Goal: Answer question/provide support: Share knowledge or assist other users

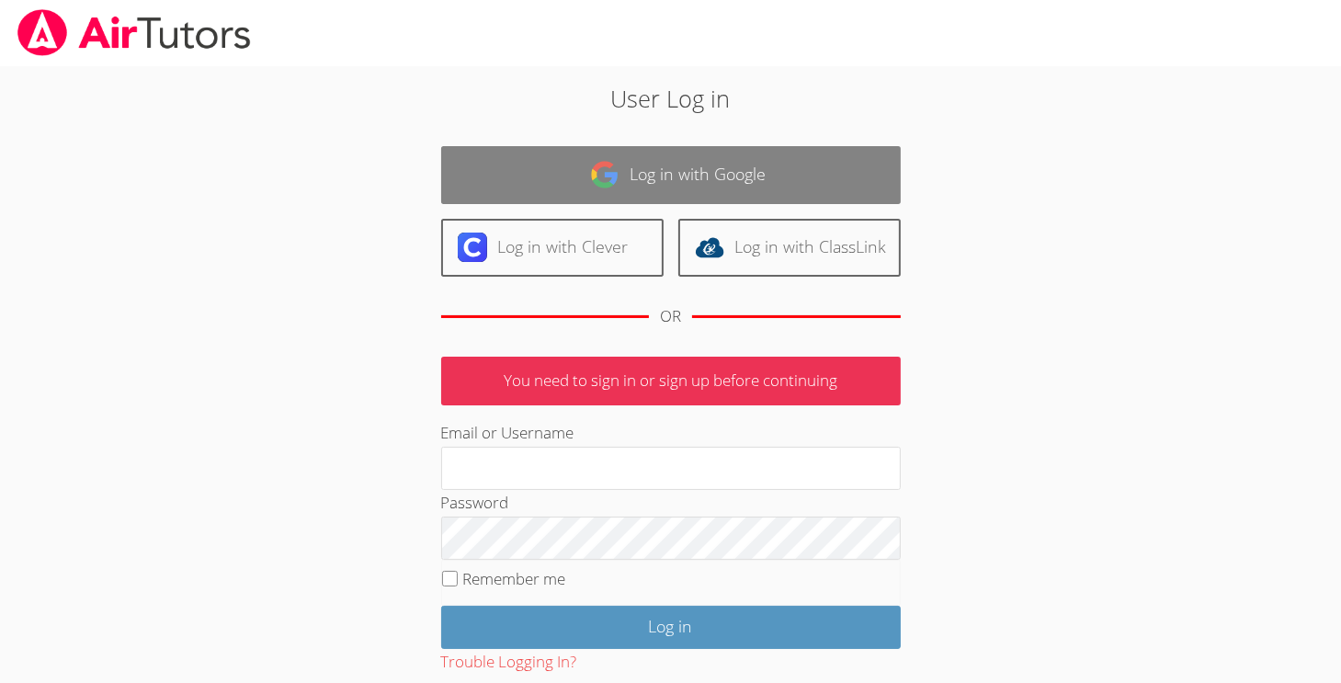
click at [533, 183] on link "Log in with Google" at bounding box center [671, 175] width 460 height 58
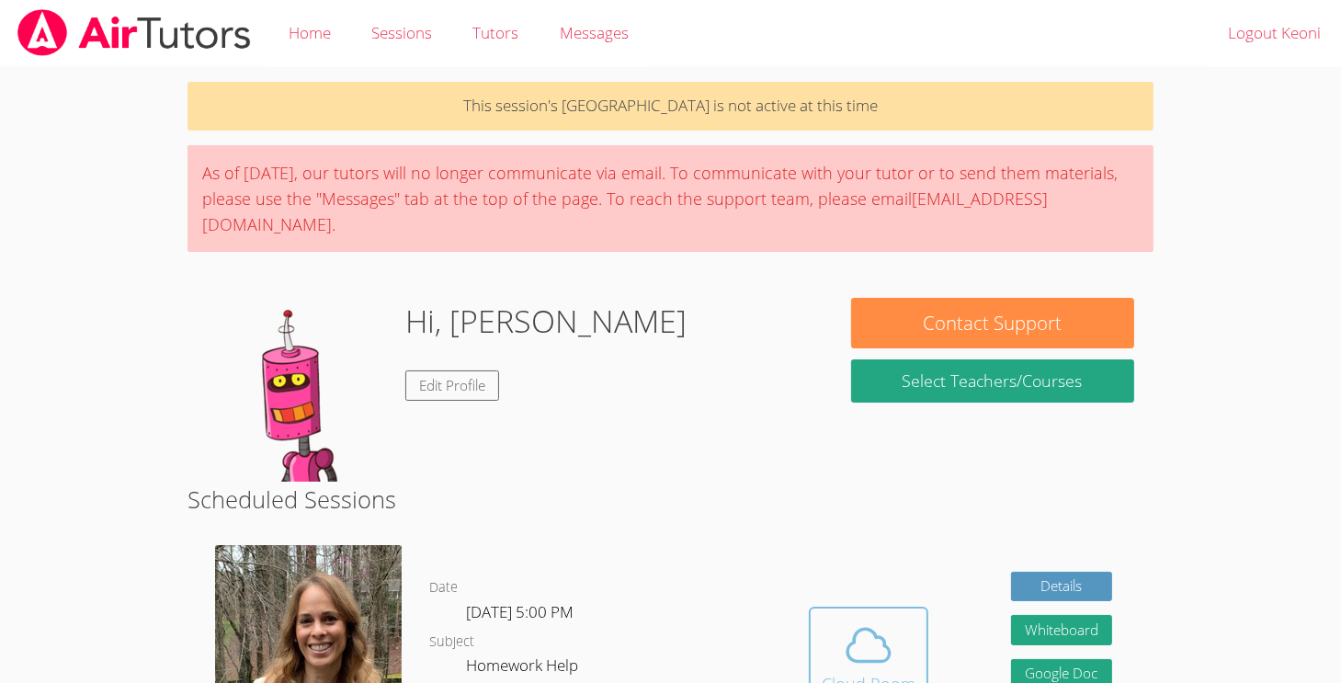
click at [838, 619] on span at bounding box center [869, 644] width 94 height 51
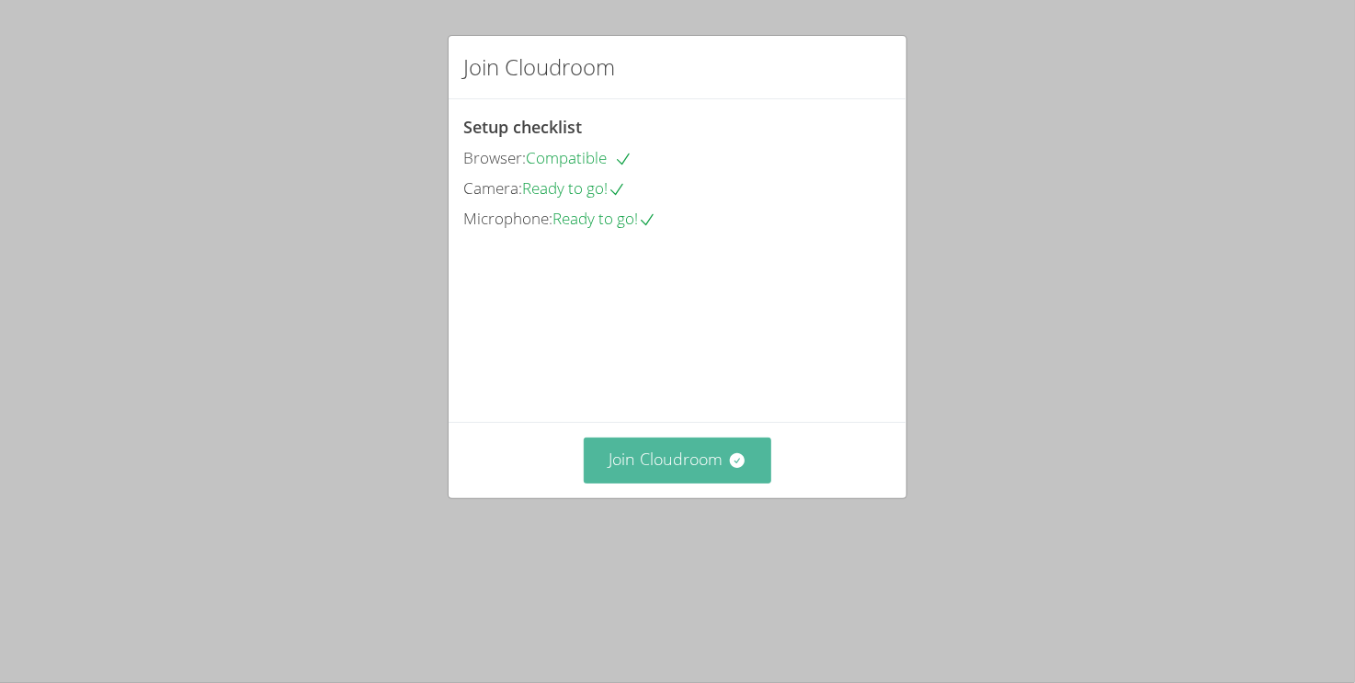
click at [643, 482] on button "Join Cloudroom" at bounding box center [678, 459] width 188 height 45
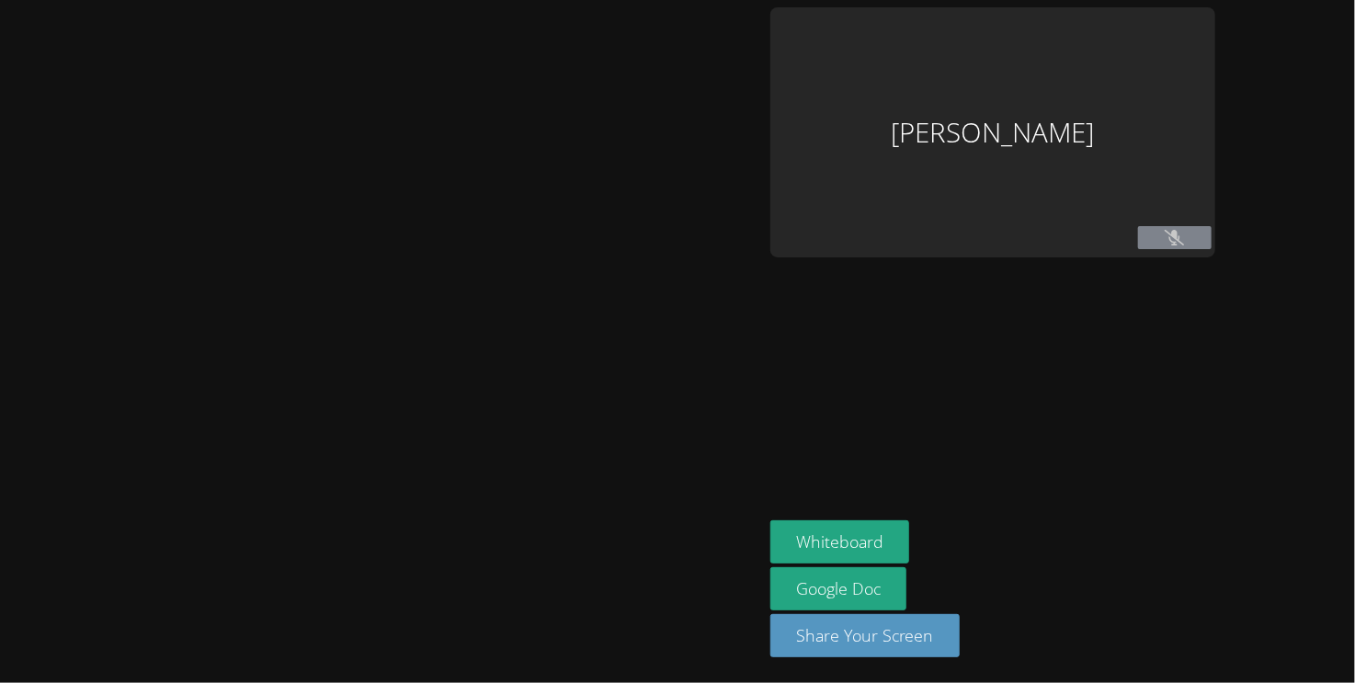
click at [0, 421] on main at bounding box center [381, 341] width 763 height 683
click at [0, 429] on main at bounding box center [381, 341] width 763 height 683
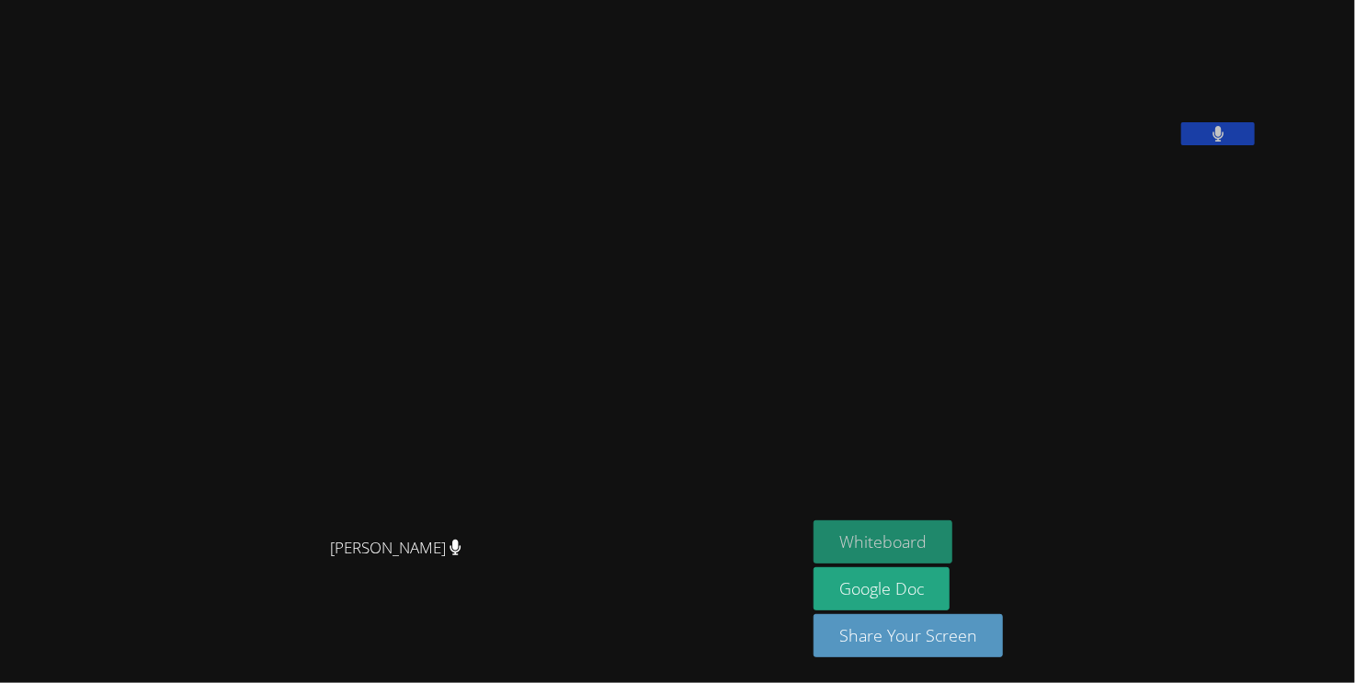
click at [922, 537] on button "Whiteboard" at bounding box center [882, 541] width 139 height 43
click at [1254, 145] on button at bounding box center [1218, 133] width 74 height 23
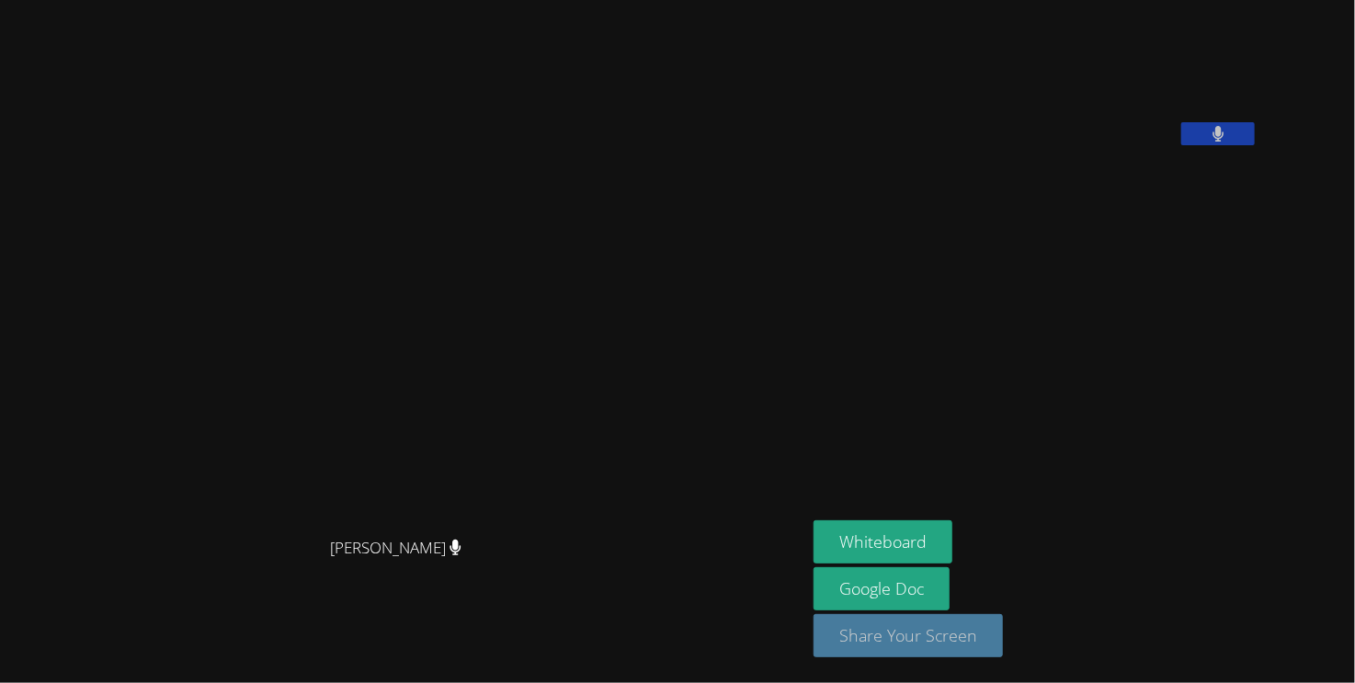
click at [994, 630] on button "Share Your Screen" at bounding box center [907, 635] width 189 height 43
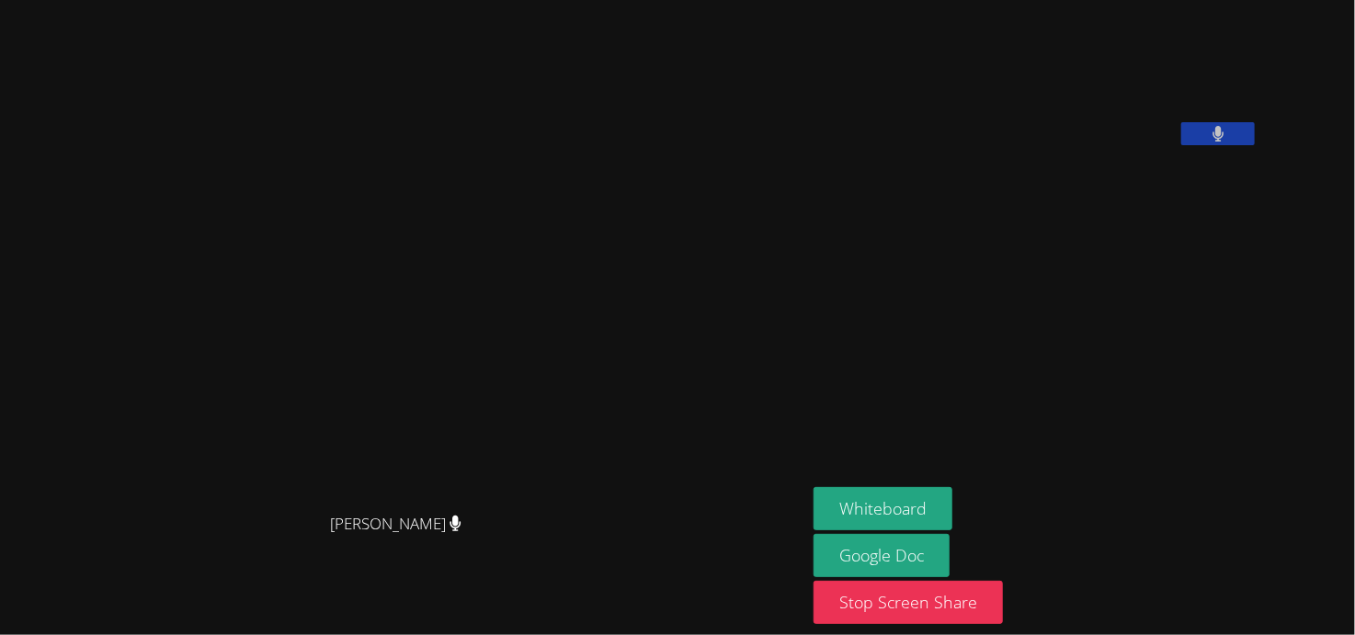
drag, startPoint x: 1004, startPoint y: 79, endPoint x: 977, endPoint y: 62, distance: 31.9
click at [977, 62] on video at bounding box center [951, 76] width 276 height 138
drag, startPoint x: 919, startPoint y: 26, endPoint x: 928, endPoint y: 53, distance: 29.1
click at [928, 53] on video at bounding box center [951, 76] width 276 height 138
drag, startPoint x: 932, startPoint y: 62, endPoint x: 897, endPoint y: 37, distance: 42.8
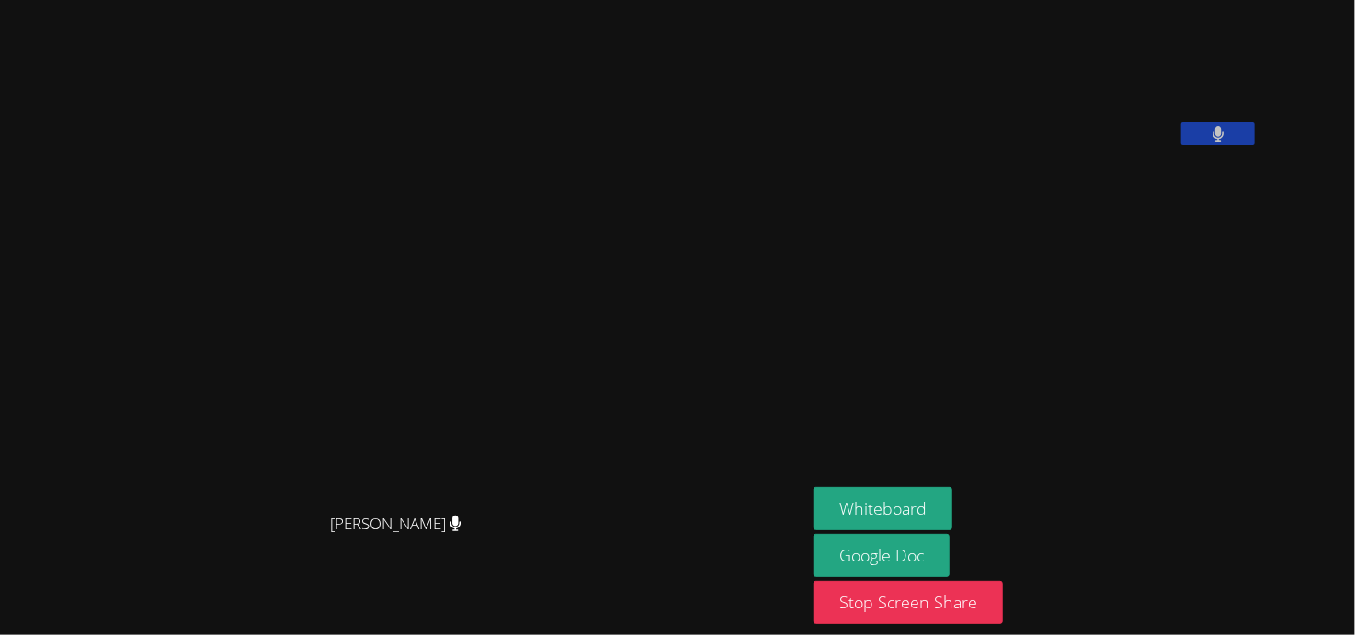
click at [897, 37] on aside "[PERSON_NAME] Whiteboard Google Doc Stop Screen Share" at bounding box center [1036, 317] width 460 height 635
click at [929, 40] on video at bounding box center [951, 76] width 276 height 138
click at [983, 80] on video at bounding box center [951, 76] width 276 height 138
click at [945, 66] on video at bounding box center [951, 76] width 276 height 138
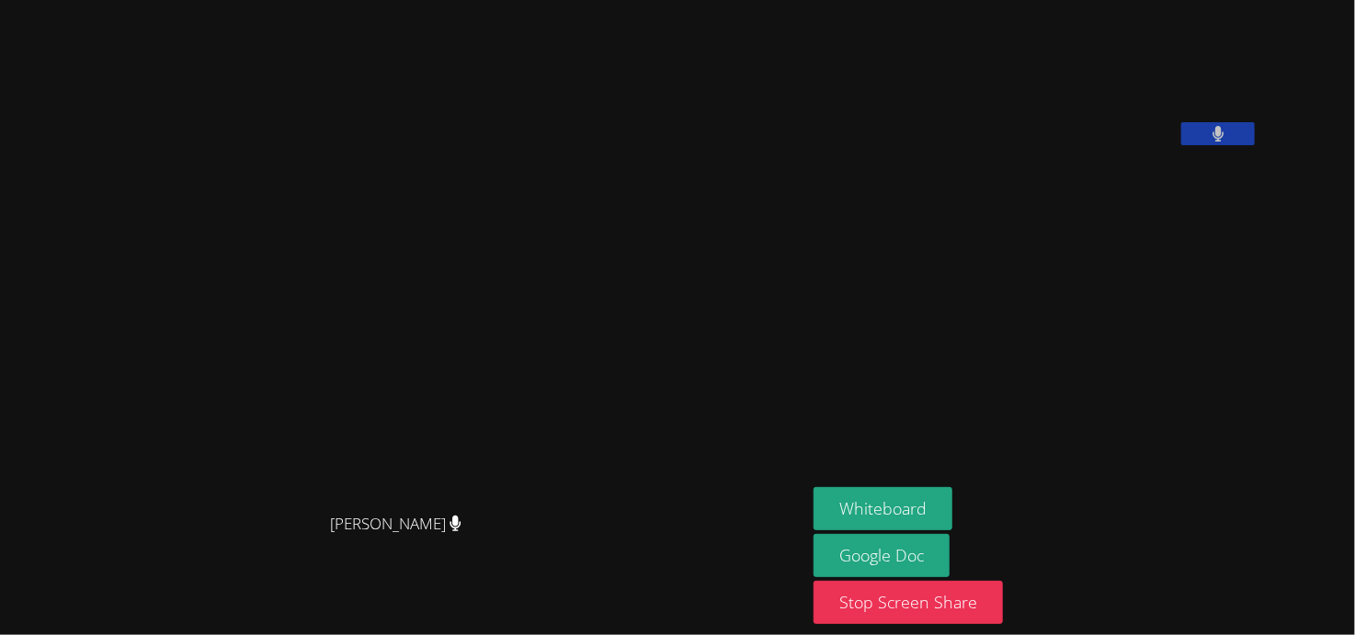
click at [386, 58] on video at bounding box center [404, 280] width 276 height 445
click at [1254, 145] on button at bounding box center [1218, 133] width 74 height 23
click at [1228, 142] on icon at bounding box center [1217, 134] width 19 height 16
click at [1254, 145] on button at bounding box center [1218, 133] width 74 height 23
click at [1228, 142] on icon at bounding box center [1217, 134] width 19 height 16
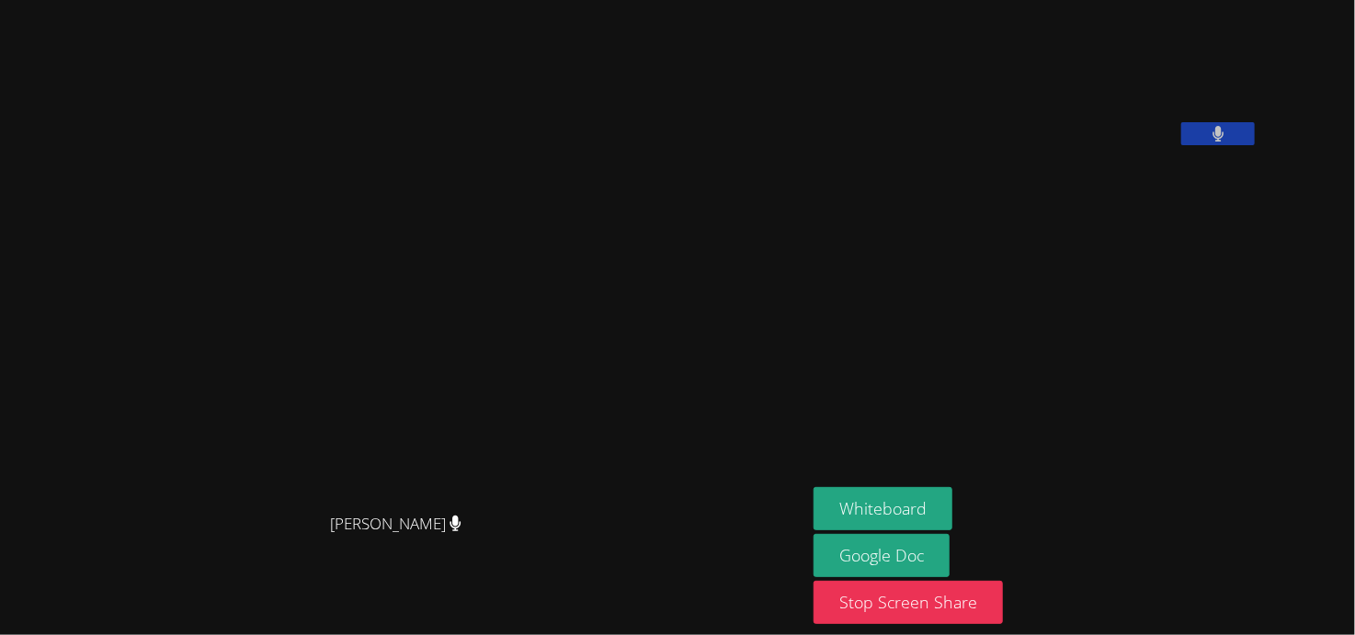
click at [1254, 145] on button at bounding box center [1218, 133] width 74 height 23
click at [1228, 142] on icon at bounding box center [1217, 134] width 19 height 16
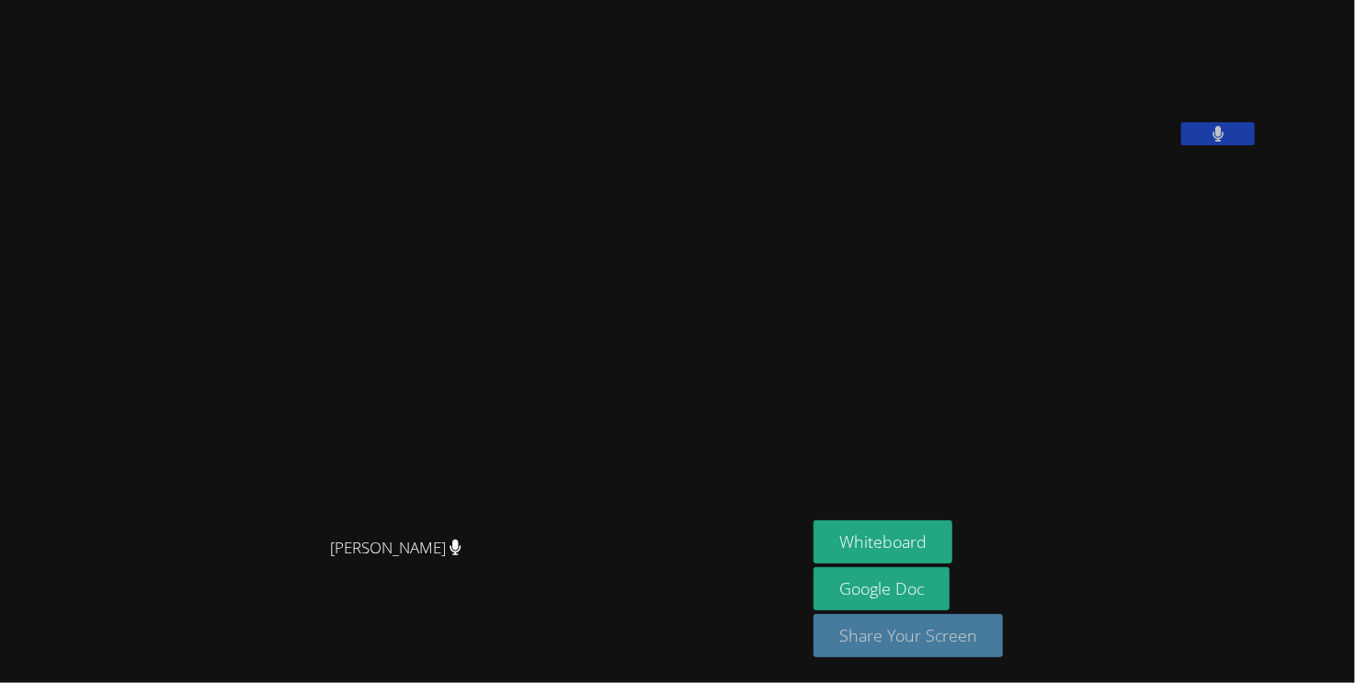
click at [972, 618] on button "Share Your Screen" at bounding box center [907, 635] width 189 height 43
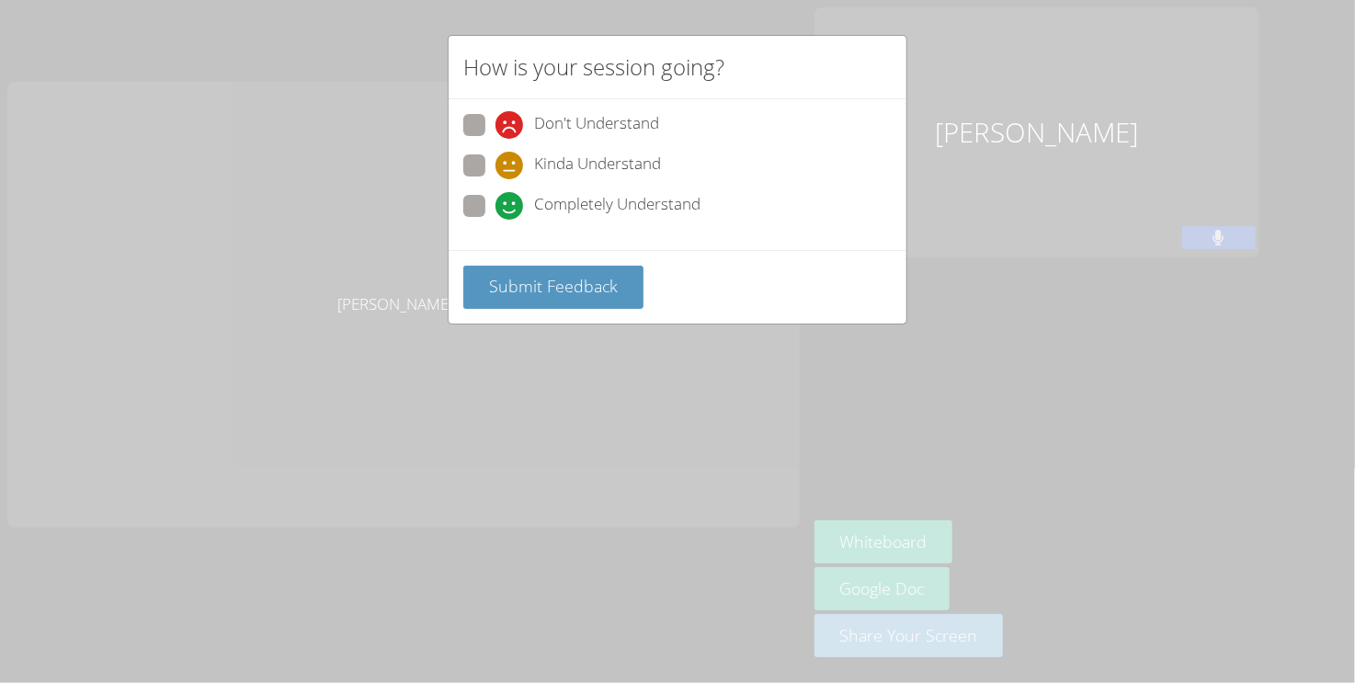
click at [539, 192] on span "Completely Understand" at bounding box center [617, 206] width 166 height 28
click at [511, 195] on input "Completely Understand" at bounding box center [503, 203] width 16 height 16
radio input "true"
click at [522, 278] on span "Submit Feedback" at bounding box center [553, 286] width 129 height 22
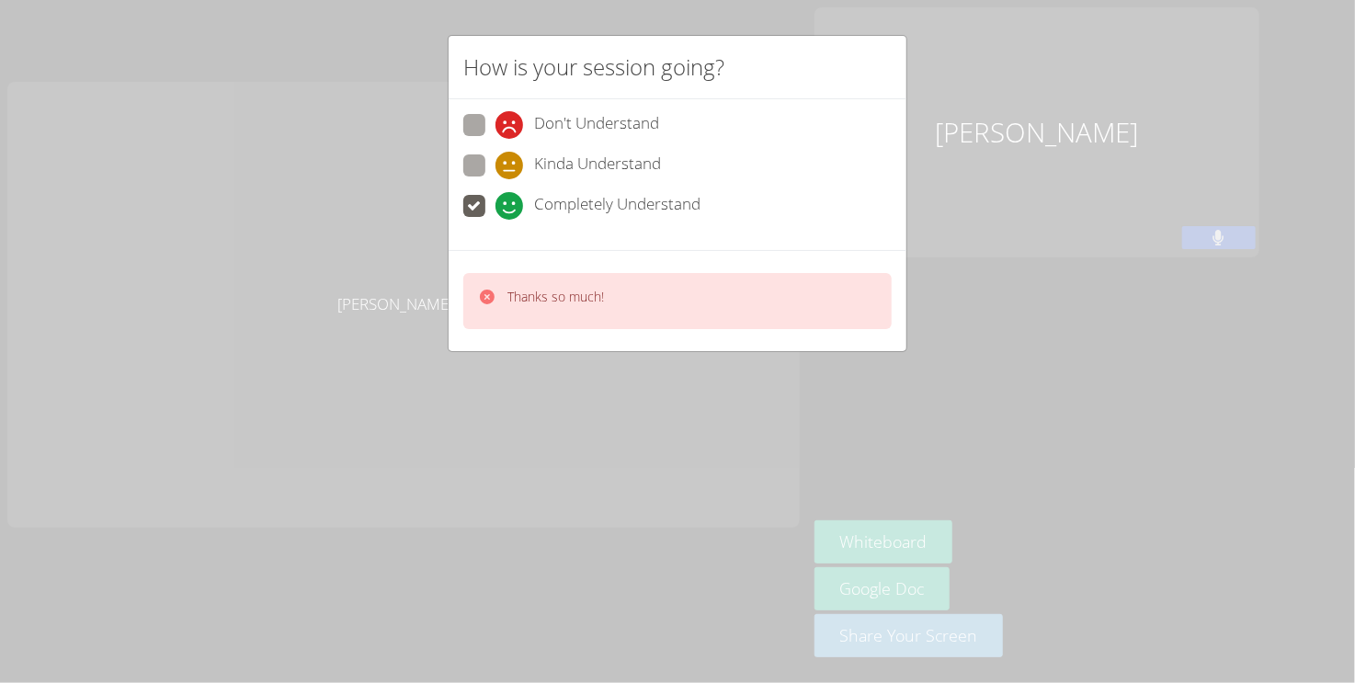
click at [580, 312] on div "Thanks so much!" at bounding box center [677, 301] width 428 height 56
click at [539, 227] on div "Don't Understand Kinda Understand Completely Understand" at bounding box center [677, 174] width 458 height 151
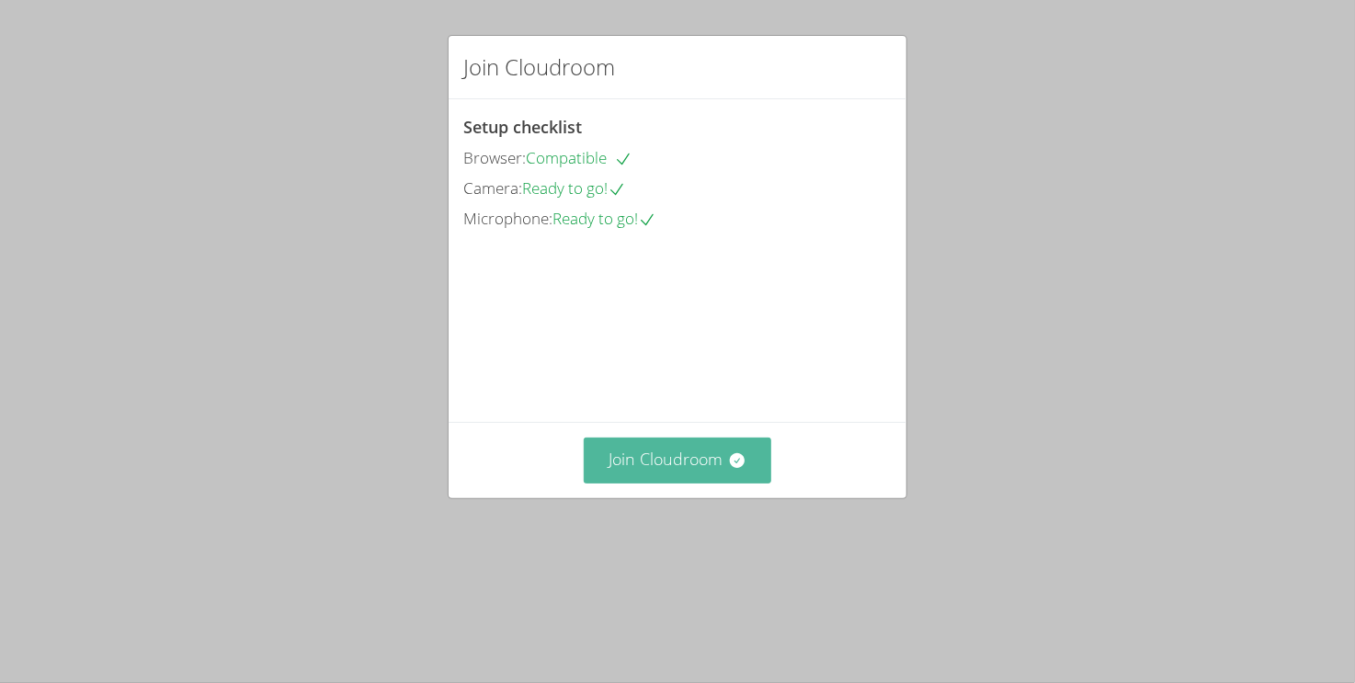
click at [674, 482] on button "Join Cloudroom" at bounding box center [678, 459] width 188 height 45
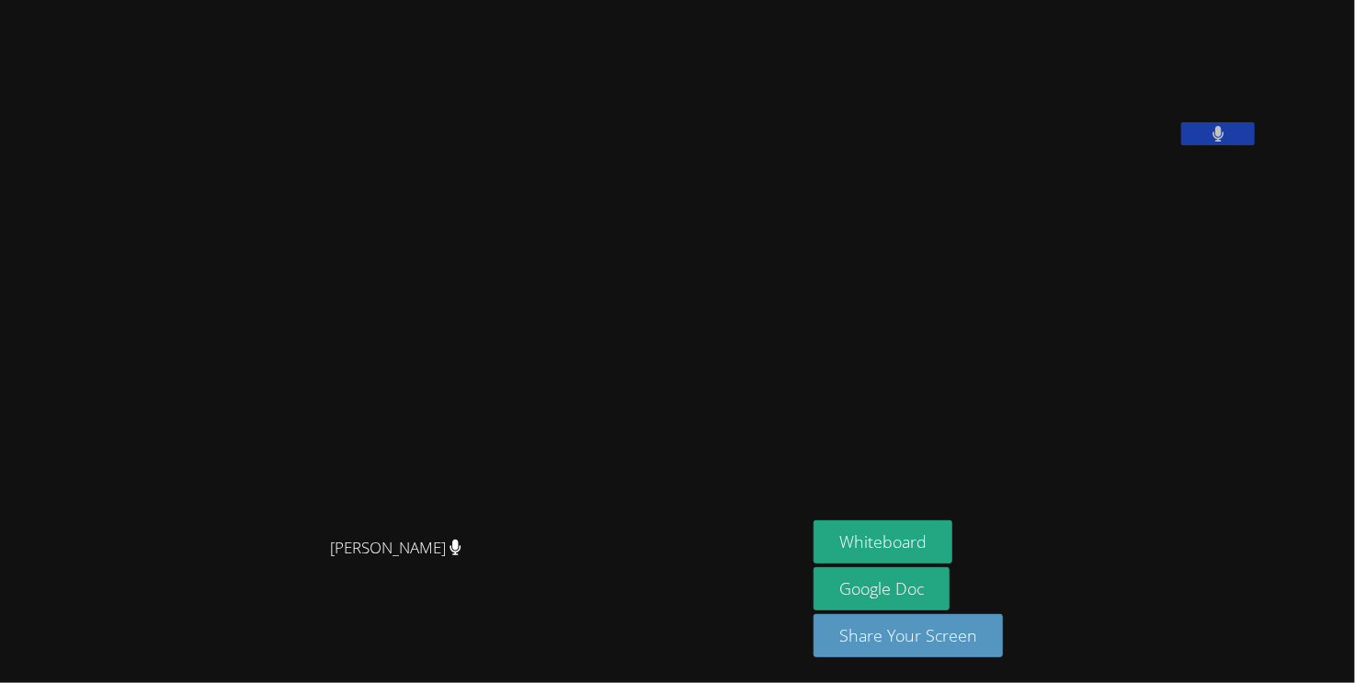
drag, startPoint x: 972, startPoint y: 648, endPoint x: 1007, endPoint y: 668, distance: 40.4
click at [1007, 668] on div "Whiteboard Google Doc Share Your Screen" at bounding box center [1035, 596] width 445 height 152
click at [541, 470] on video at bounding box center [404, 304] width 276 height 445
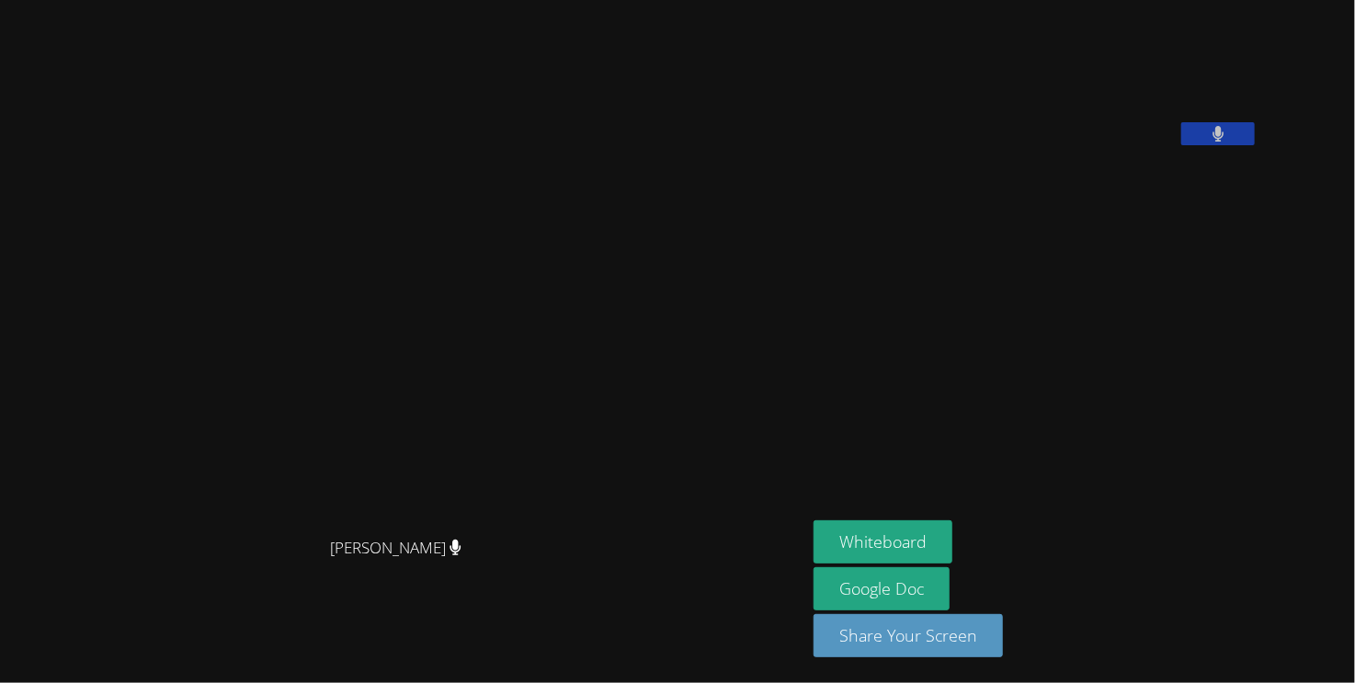
click at [541, 470] on video at bounding box center [404, 304] width 276 height 445
